Goal: Information Seeking & Learning: Learn about a topic

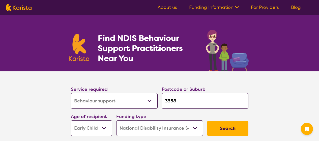
select select "Behaviour support"
select select "EC"
select select "NDIS"
select select "Behaviour support"
select select "EC"
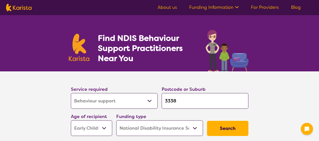
select select "NDIS"
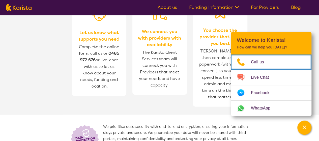
scroll to position [605, 0]
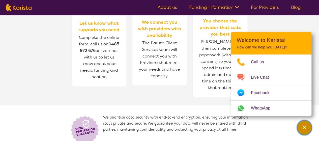
click at [309, 126] on div "Channel Menu" at bounding box center [304, 127] width 10 height 11
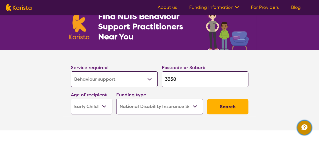
scroll to position [0, 0]
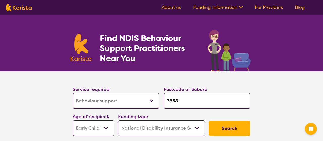
select select "Behaviour support"
select select "EC"
select select "NDIS"
select select "Behaviour support"
select select "EC"
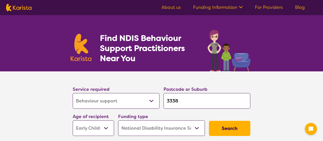
select select "NDIS"
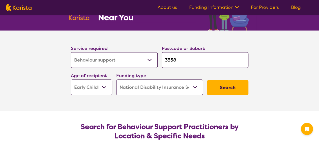
scroll to position [50, 0]
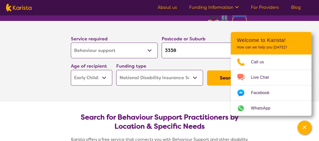
click at [187, 53] on input "3338" at bounding box center [205, 51] width 87 height 16
type input "333"
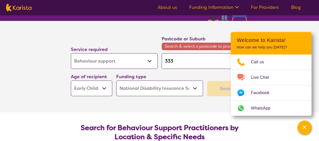
type input "33"
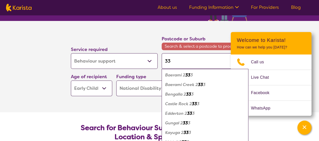
type input "3"
type input "30"
type input "302"
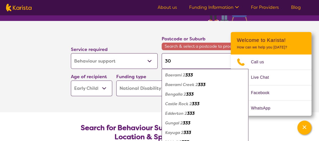
type input "302"
type input "3020"
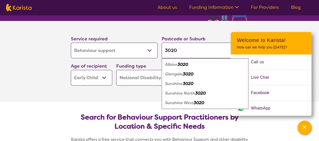
type input "3020"
click at [183, 82] on em "3020" at bounding box center [188, 83] width 11 height 5
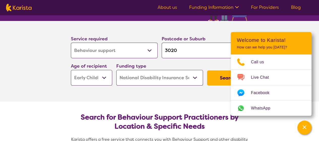
click at [102, 81] on select "Early Childhood - 0 to 9 Child - 10 to 11 Adolescent - 12 to 17 Adult - 18 to 6…" at bounding box center [91, 78] width 41 height 16
select select "AD"
click at [71, 70] on select "Early Childhood - 0 to 9 Child - 10 to 11 Adolescent - 12 to 17 Adult - 18 to 6…" at bounding box center [91, 78] width 41 height 16
select select "AD"
click at [219, 81] on button "Search" at bounding box center [227, 77] width 41 height 15
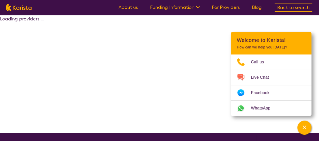
select select "by_score"
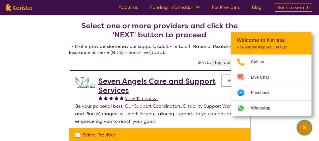
click at [307, 128] on div "Channel Menu" at bounding box center [304, 127] width 10 height 11
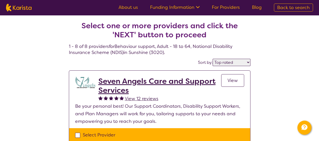
click at [154, 78] on h2 "Seven Angels Care and Support Services" at bounding box center [159, 86] width 123 height 18
